Goal: Task Accomplishment & Management: Complete application form

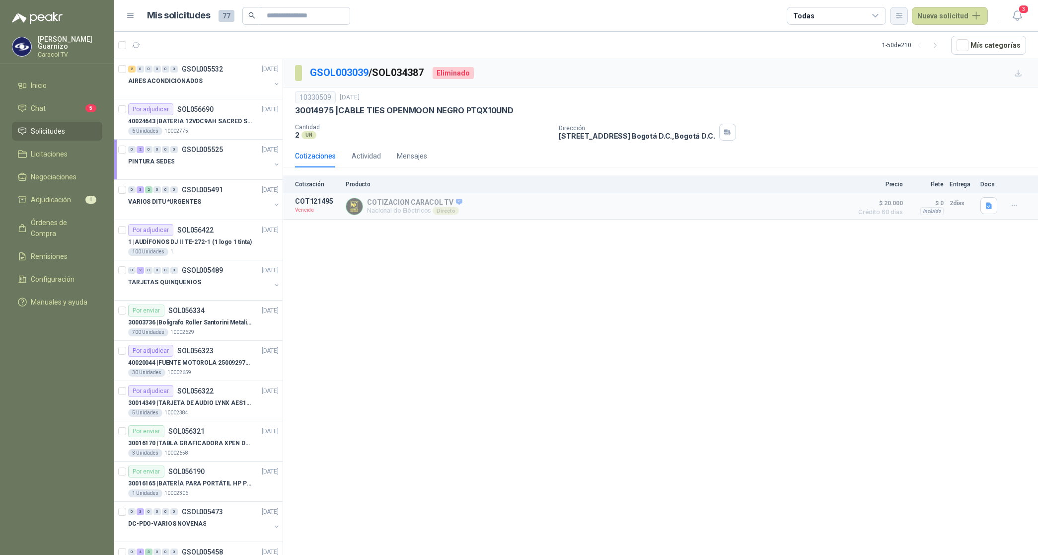
click at [903, 19] on icon "button" at bounding box center [899, 15] width 8 height 8
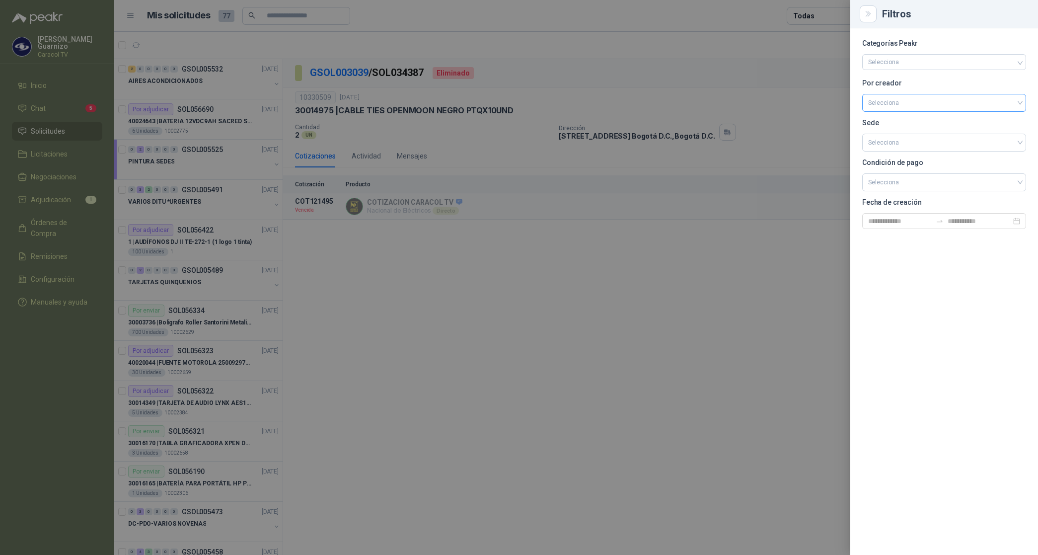
click at [908, 104] on input "search" at bounding box center [944, 101] width 152 height 15
click at [909, 157] on div "[PERSON_NAME]" at bounding box center [944, 155] width 148 height 11
click at [825, 15] on div at bounding box center [519, 277] width 1038 height 555
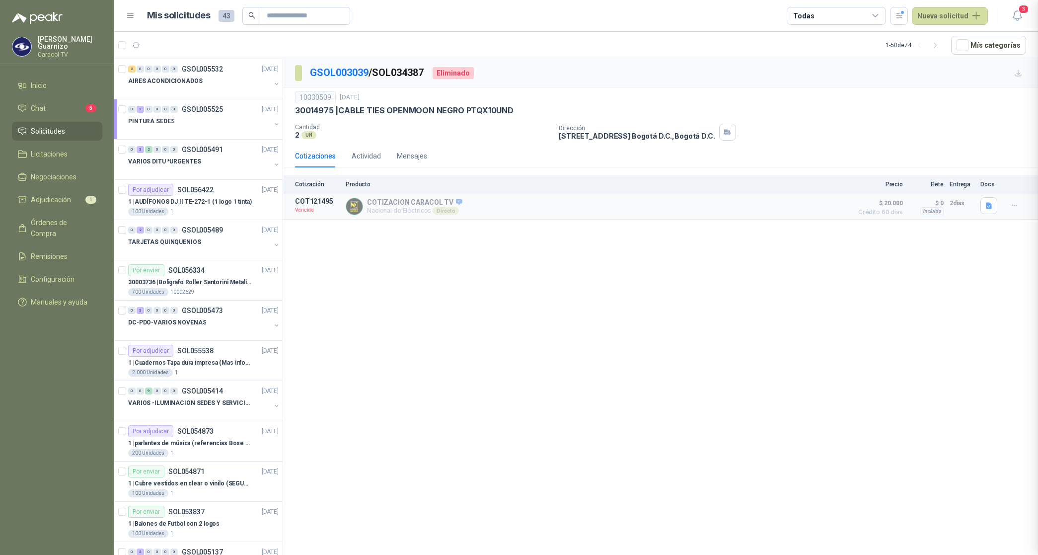
click at [822, 17] on div "Todas" at bounding box center [835, 16] width 99 height 18
click at [823, 55] on div "2 Por cotizar" at bounding box center [822, 57] width 48 height 8
click at [837, 79] on button "18 Por adjudicar" at bounding box center [839, 75] width 90 height 16
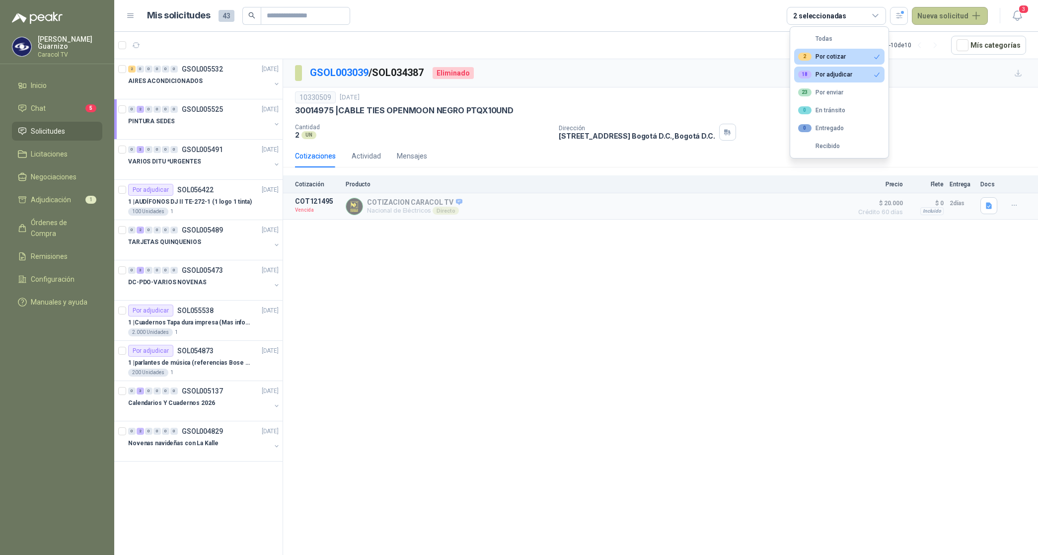
click at [951, 10] on button "Nueva solicitud" at bounding box center [949, 16] width 76 height 18
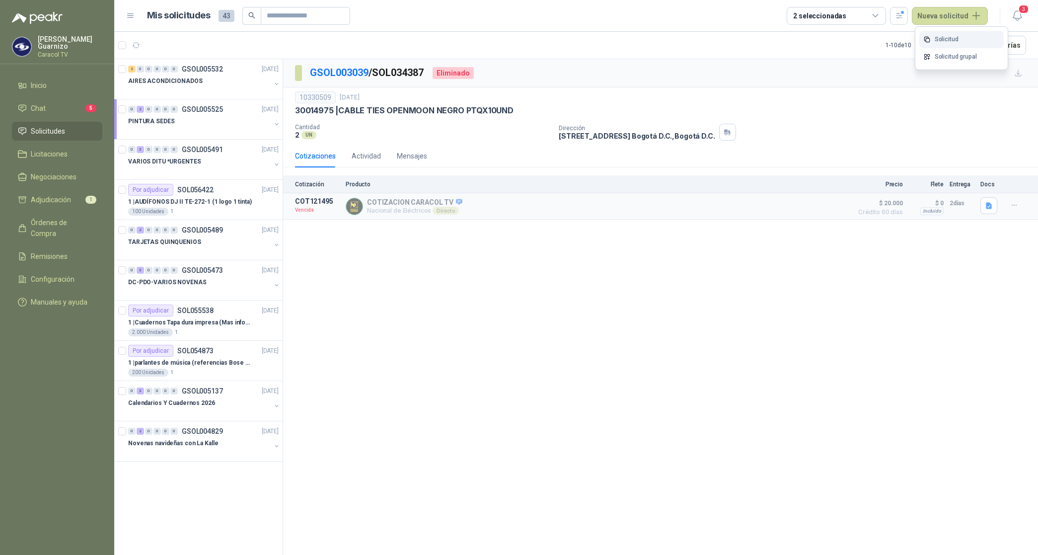
click at [944, 32] on link "Solicitud" at bounding box center [961, 39] width 84 height 17
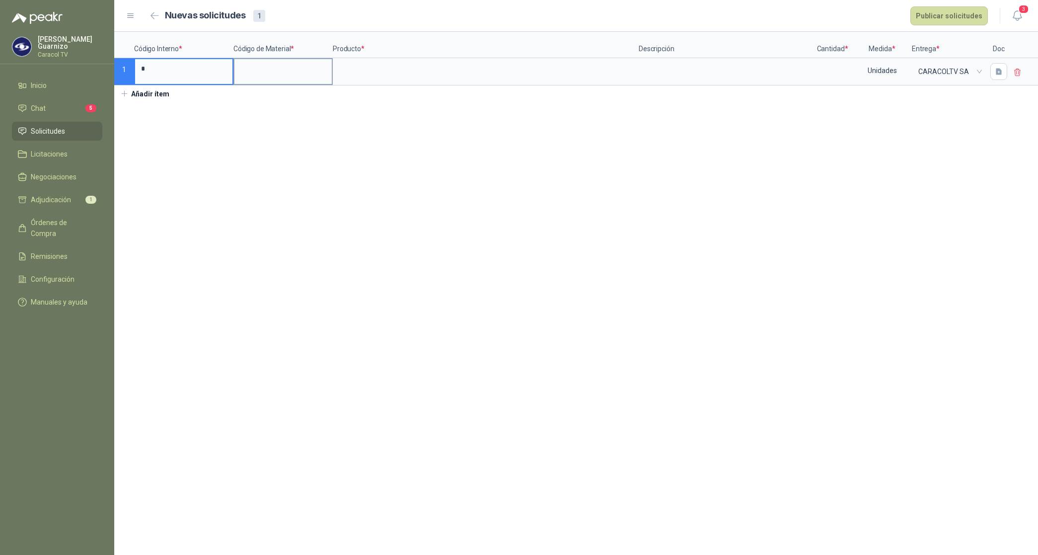
type input "*"
click at [284, 75] on input at bounding box center [282, 68] width 97 height 19
type input "*"
click at [344, 60] on div at bounding box center [486, 71] width 306 height 27
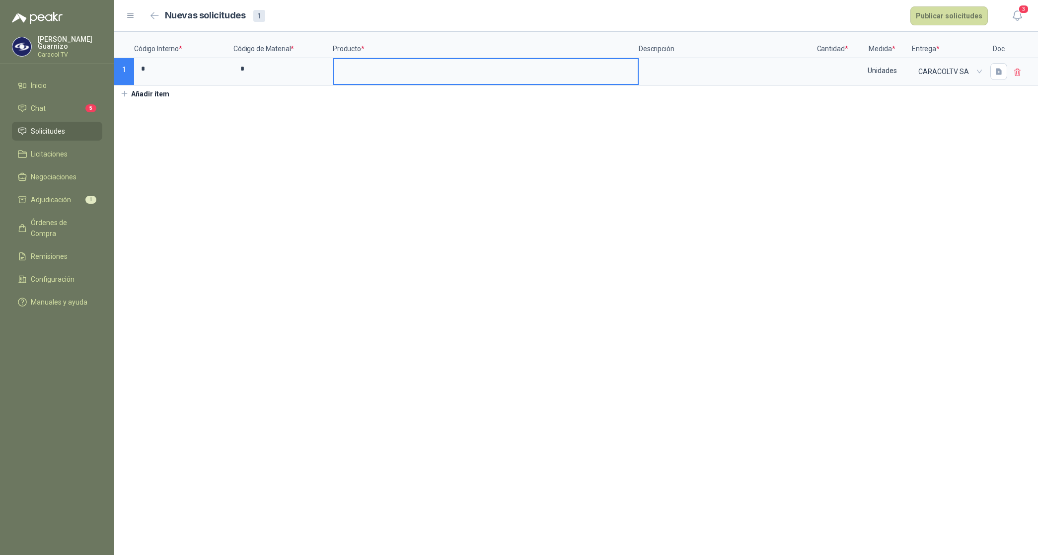
click at [344, 73] on input at bounding box center [486, 68] width 304 height 19
click at [340, 70] on input "**********" at bounding box center [486, 68] width 304 height 19
click at [486, 74] on input "**********" at bounding box center [486, 68] width 304 height 19
type input "**********"
click at [821, 76] on input at bounding box center [832, 68] width 38 height 19
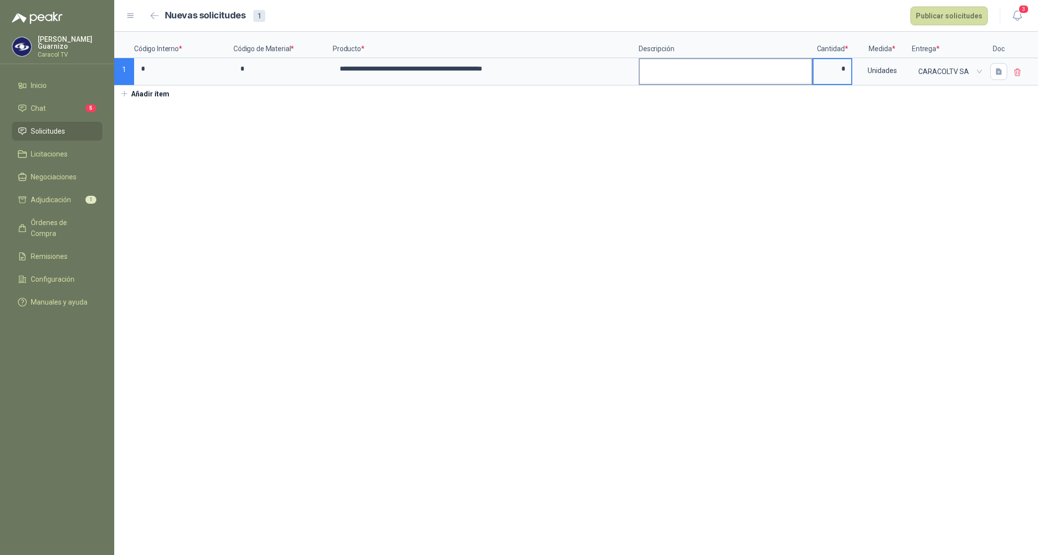
type input "*"
click at [715, 74] on textarea at bounding box center [725, 70] width 172 height 23
click at [1001, 73] on icon "button" at bounding box center [998, 71] width 6 height 6
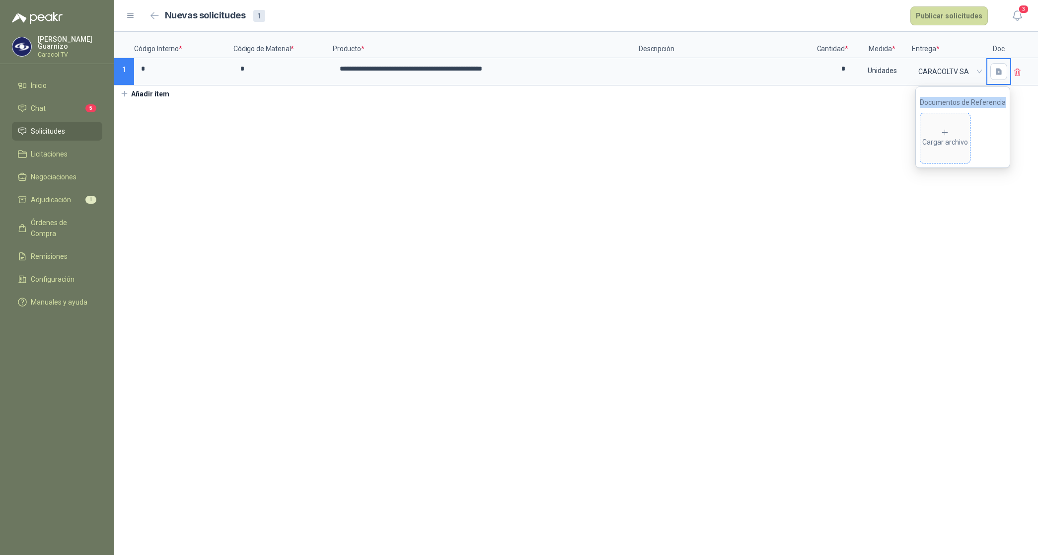
click at [945, 133] on icon at bounding box center [944, 132] width 9 height 9
click at [881, 226] on section "**********" at bounding box center [575, 293] width 923 height 523
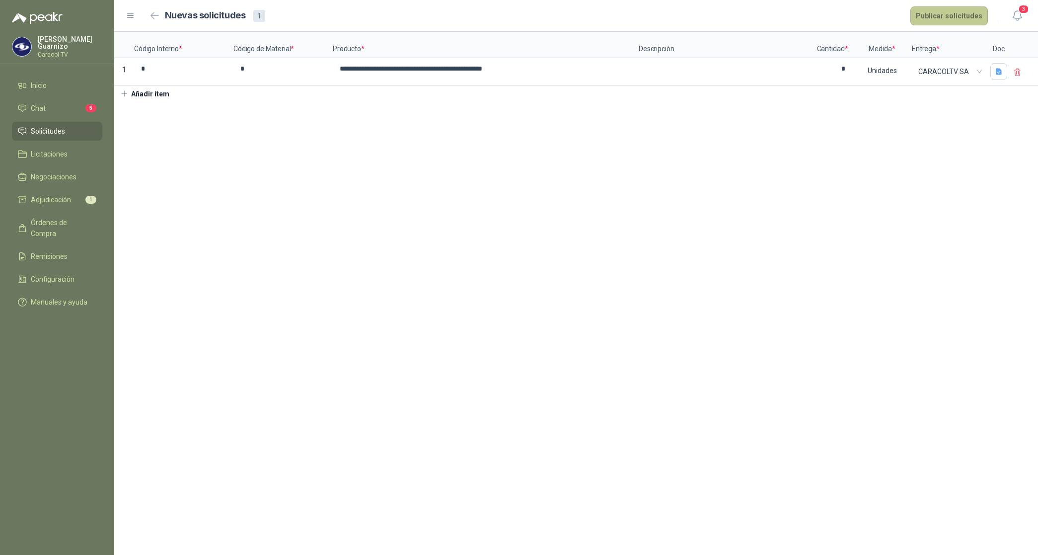
click at [960, 20] on button "Publicar solicitudes" at bounding box center [948, 15] width 77 height 19
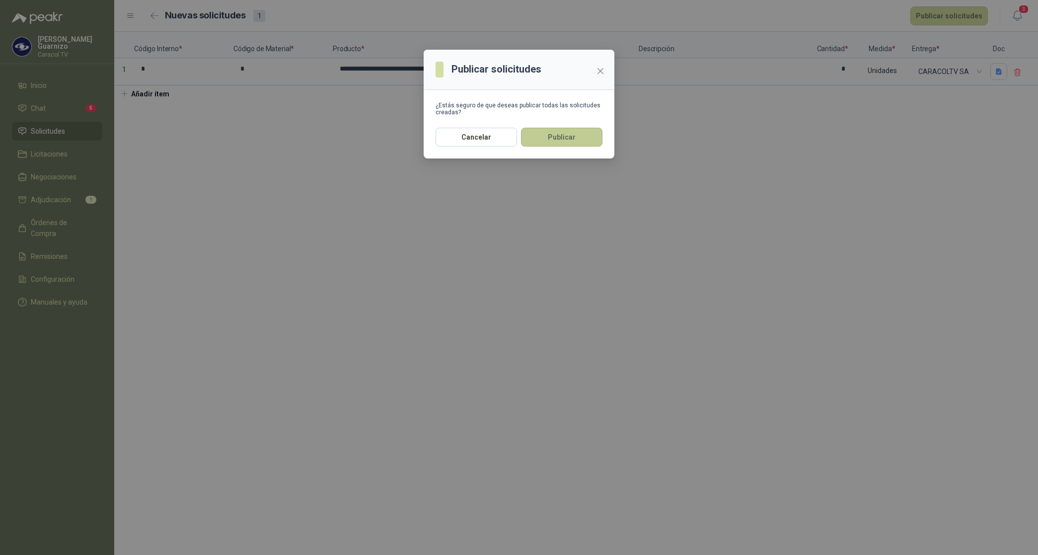
click at [583, 136] on button "Publicar" at bounding box center [561, 137] width 81 height 19
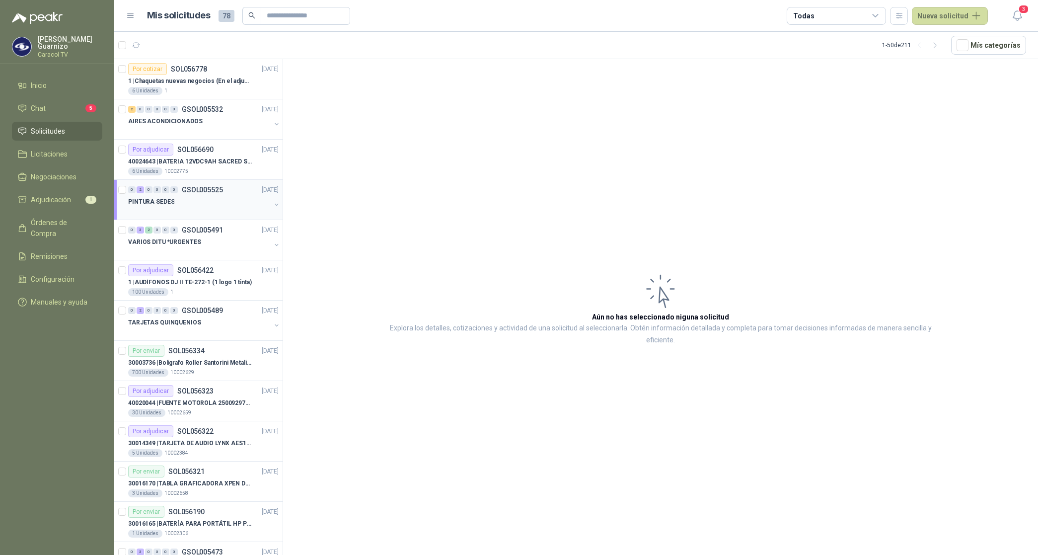
click at [147, 203] on p "PINTURA SEDES" at bounding box center [151, 201] width 46 height 9
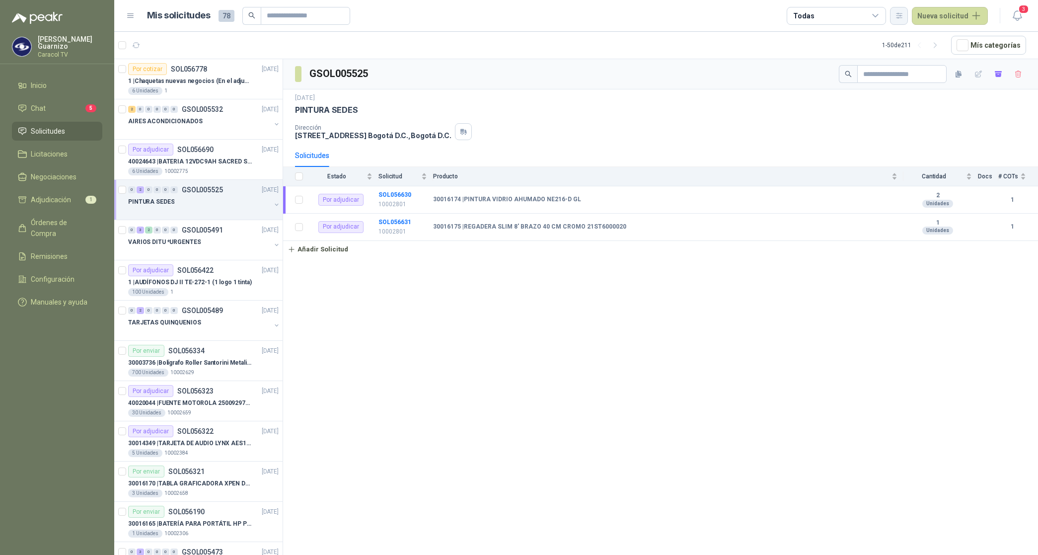
click at [902, 15] on icon "button" at bounding box center [898, 15] width 5 height 5
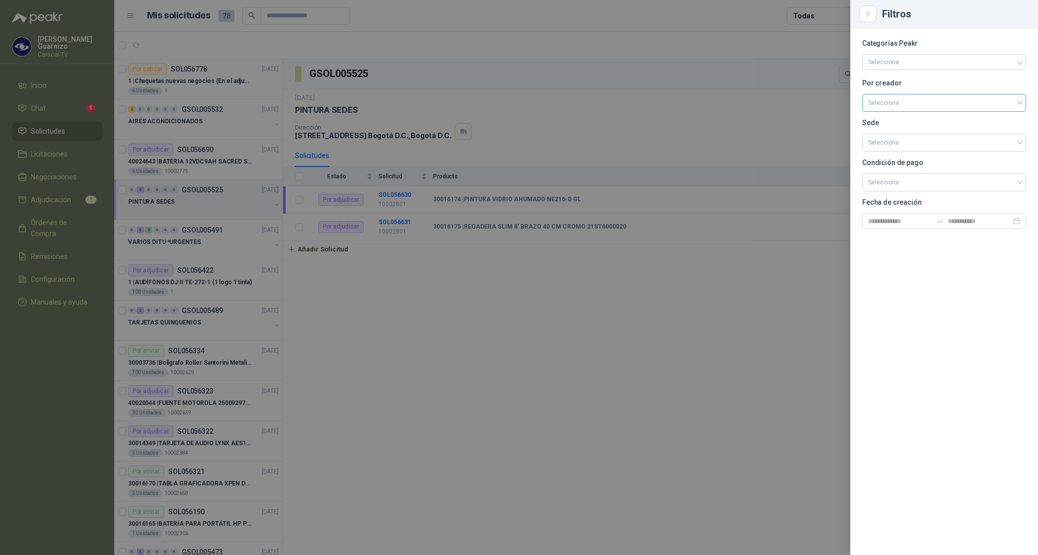
click at [897, 102] on input "search" at bounding box center [944, 101] width 152 height 15
click at [915, 152] on div "[PERSON_NAME]" at bounding box center [944, 155] width 148 height 11
click at [824, 15] on div at bounding box center [519, 277] width 1038 height 555
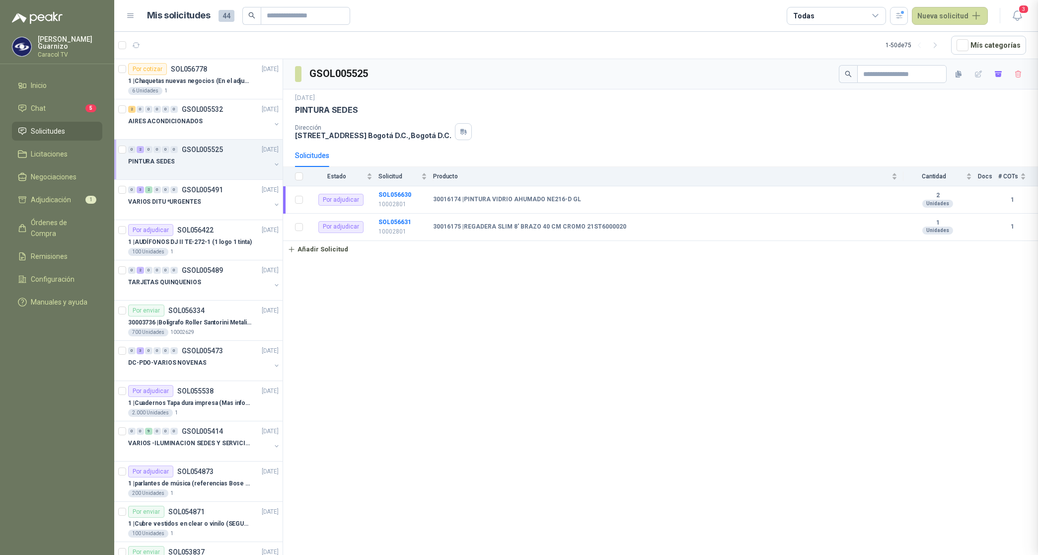
click at [826, 21] on div "Todas" at bounding box center [835, 16] width 99 height 18
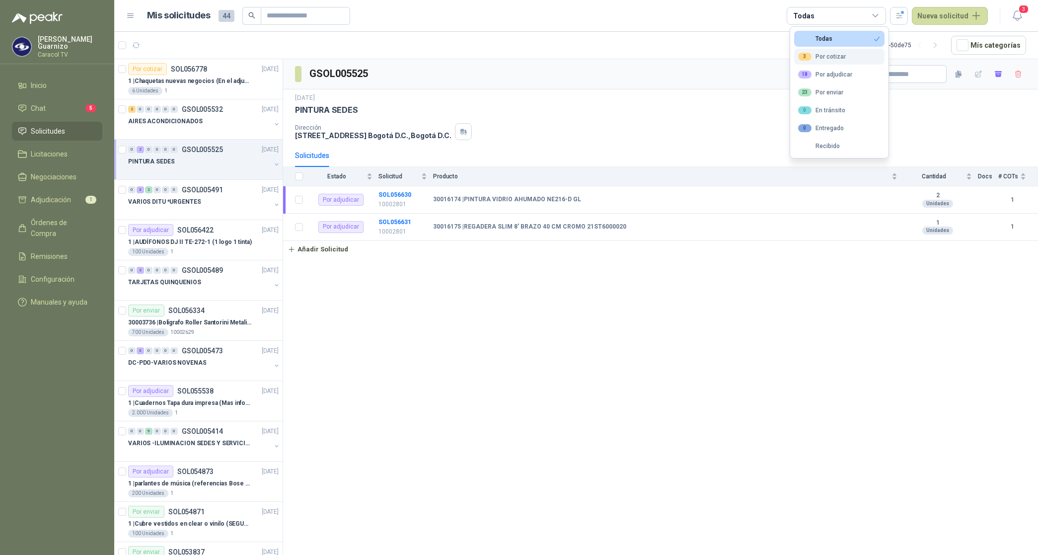
click at [826, 55] on div "3 Por cotizar" at bounding box center [822, 57] width 48 height 8
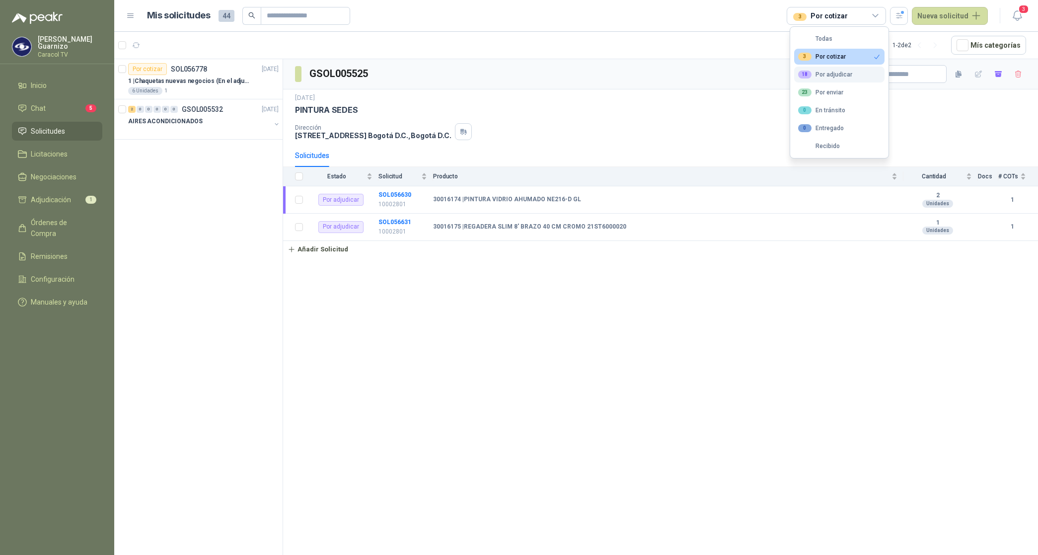
click at [832, 77] on div "18 Por adjudicar" at bounding box center [825, 74] width 54 height 8
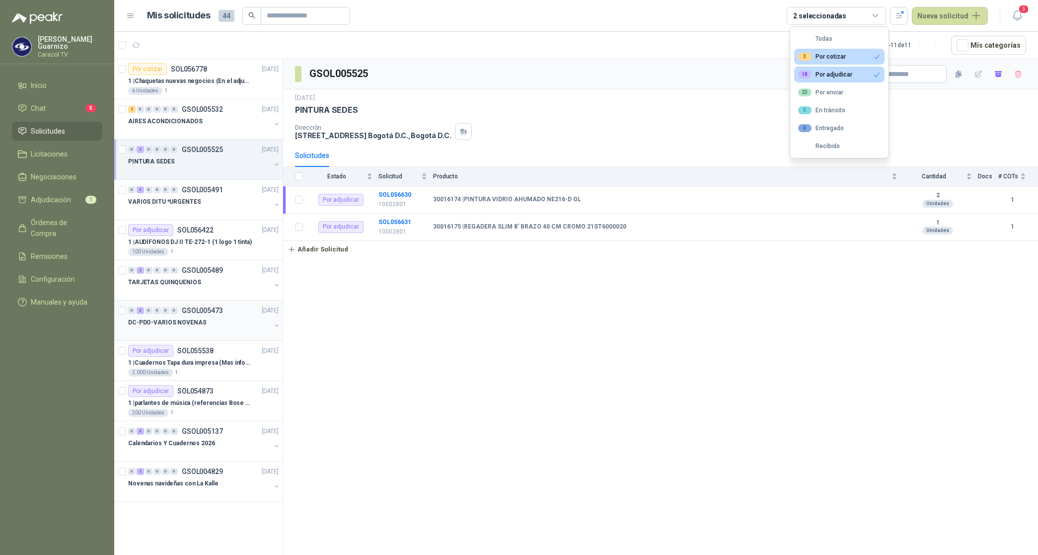
click at [191, 326] on p "DC-PDO-VARIOS NOVENAS" at bounding box center [167, 322] width 78 height 9
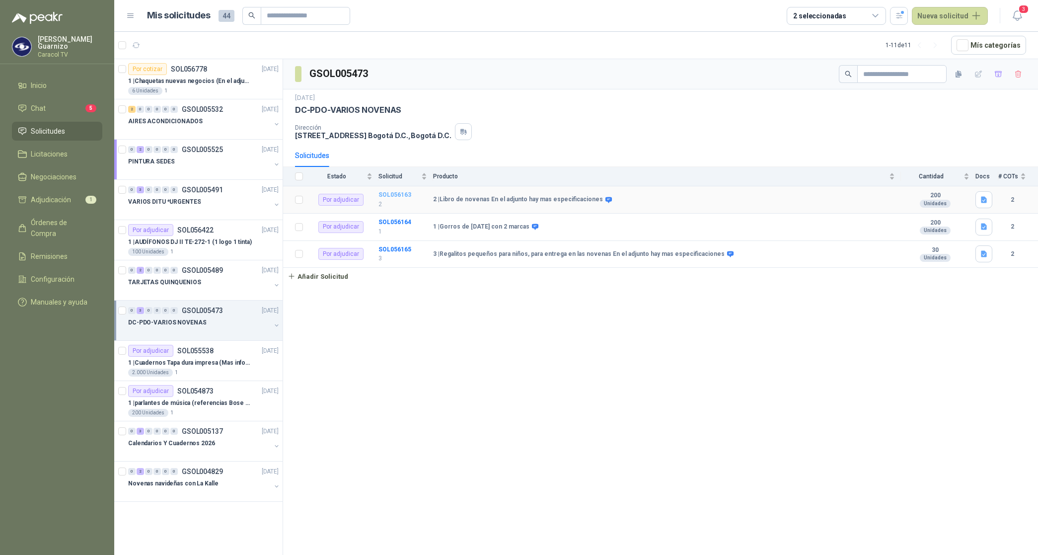
click at [383, 195] on b "SOL056163" at bounding box center [394, 194] width 33 height 7
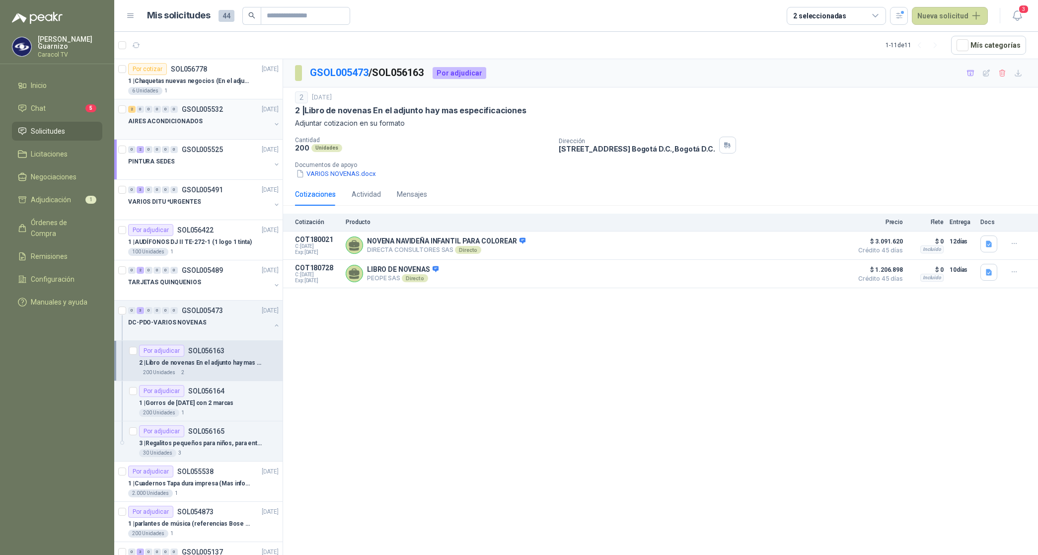
click at [166, 120] on p "AIRES ACONDICIONADOS" at bounding box center [165, 121] width 74 height 9
